Goal: Task Accomplishment & Management: Use online tool/utility

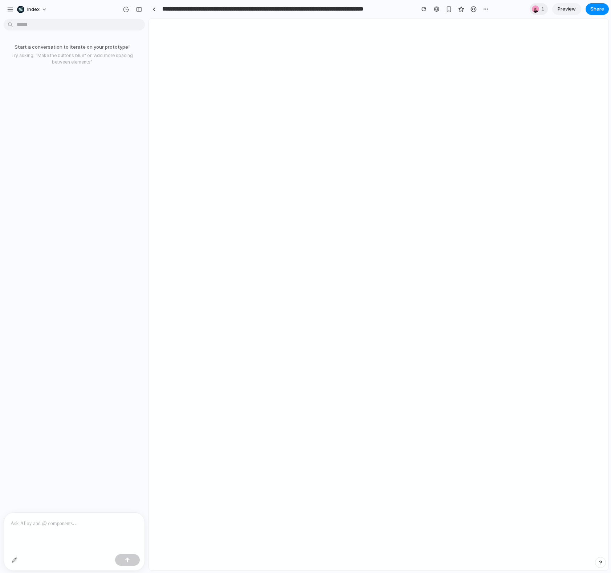
select select "*******"
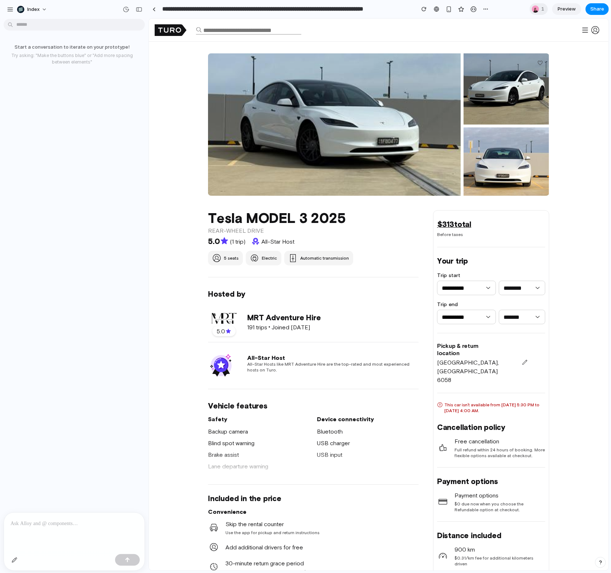
click at [68, 527] on p at bounding box center [74, 523] width 127 height 9
click at [68, 517] on div at bounding box center [74, 532] width 141 height 39
click at [153, 12] on link at bounding box center [154, 9] width 11 height 11
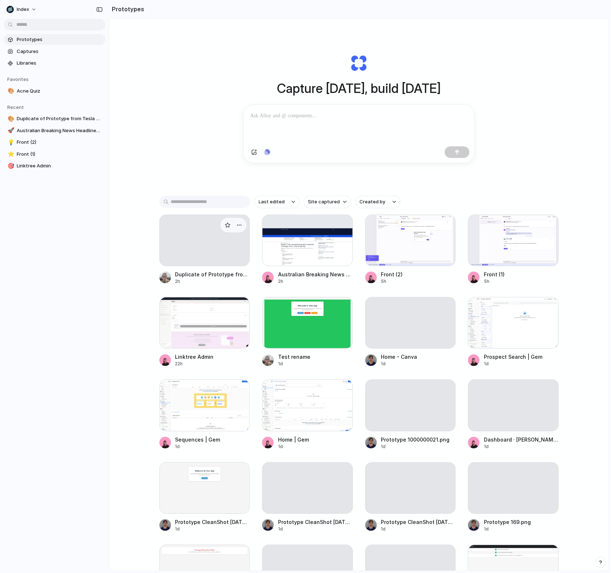
click at [191, 249] on div at bounding box center [204, 241] width 91 height 52
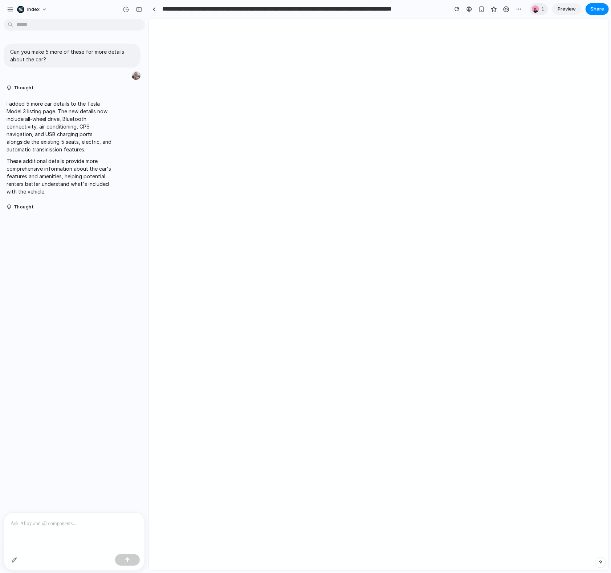
select select "*******"
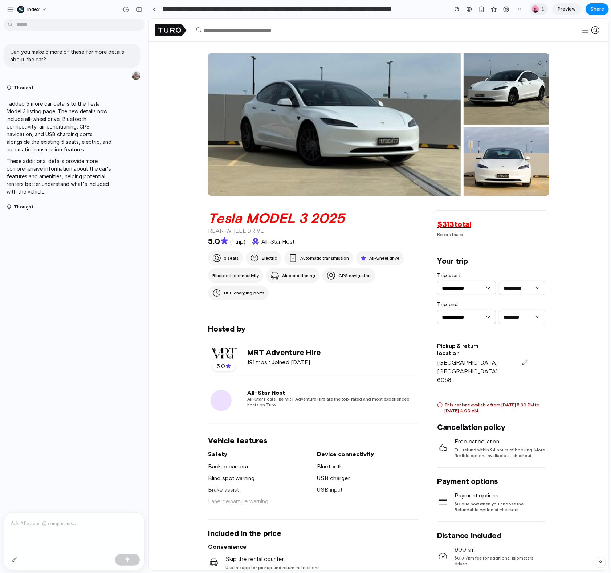
click at [86, 531] on div at bounding box center [74, 532] width 141 height 39
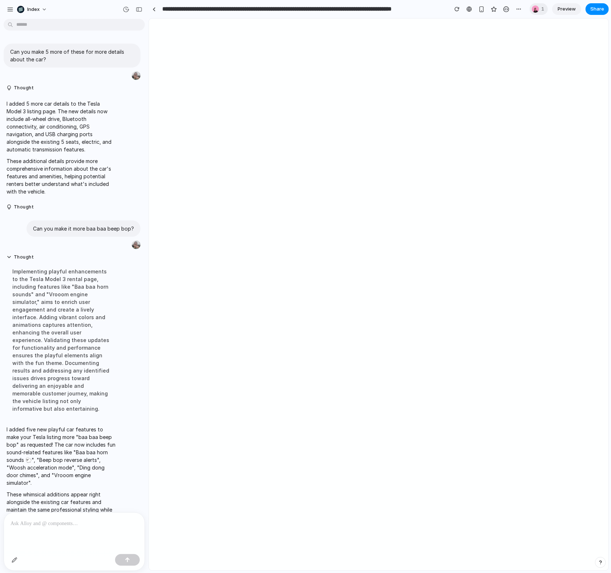
select select "*******"
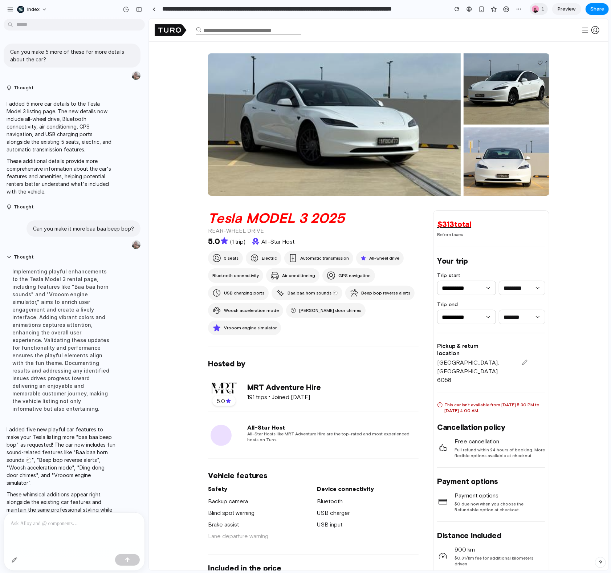
click at [480, 172] on img at bounding box center [505, 162] width 85 height 71
click at [324, 150] on img at bounding box center [334, 125] width 253 height 145
click at [287, 225] on h1 "Tesla MODEL 3 2025" at bounding box center [313, 218] width 211 height 16
click at [226, 314] on div "Woosh acceleration mode" at bounding box center [245, 310] width 75 height 15
drag, startPoint x: 226, startPoint y: 311, endPoint x: 334, endPoint y: 309, distance: 108.3
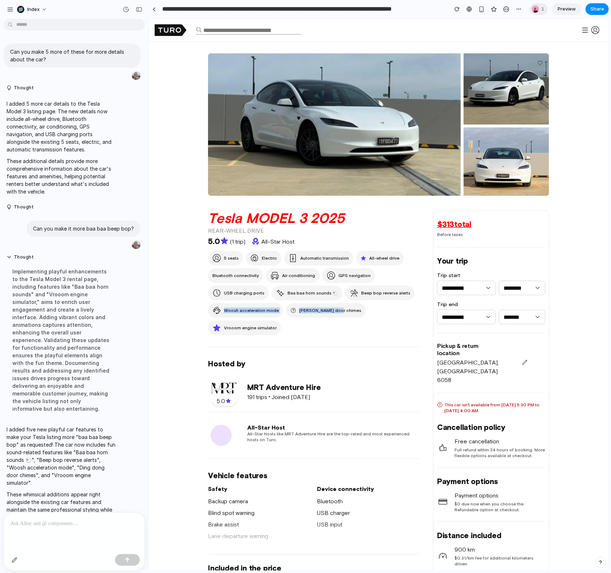
click at [334, 309] on div "5 seats Electric Automatic transmission All-wheel drive Bluetooth connectivity …" at bounding box center [313, 293] width 211 height 84
click at [351, 318] on div "5 seats Electric Automatic transmission All-wheel drive Bluetooth connectivity …" at bounding box center [313, 293] width 211 height 84
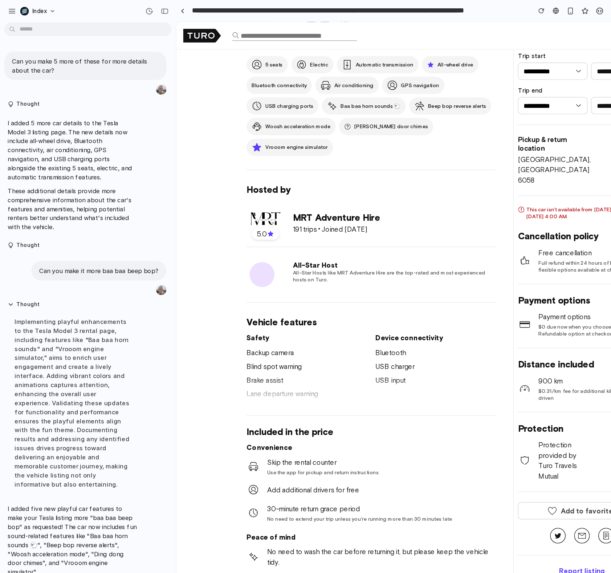
scroll to position [253, 0]
